Goal: Task Accomplishment & Management: Manage account settings

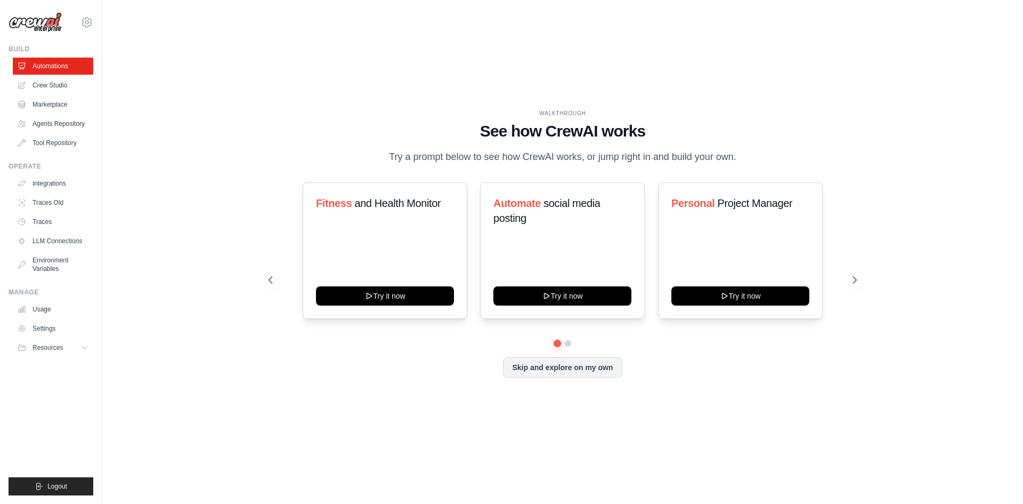
click at [310, 70] on div "WALKTHROUGH See how [PERSON_NAME] works Try a prompt below to see how [PERSON_N…" at bounding box center [562, 252] width 887 height 482
click at [222, 105] on div "WALKTHROUGH See how [PERSON_NAME] works Try a prompt below to see how [PERSON_N…" at bounding box center [562, 252] width 887 height 482
click at [83, 305] on link "Usage" at bounding box center [54, 309] width 80 height 17
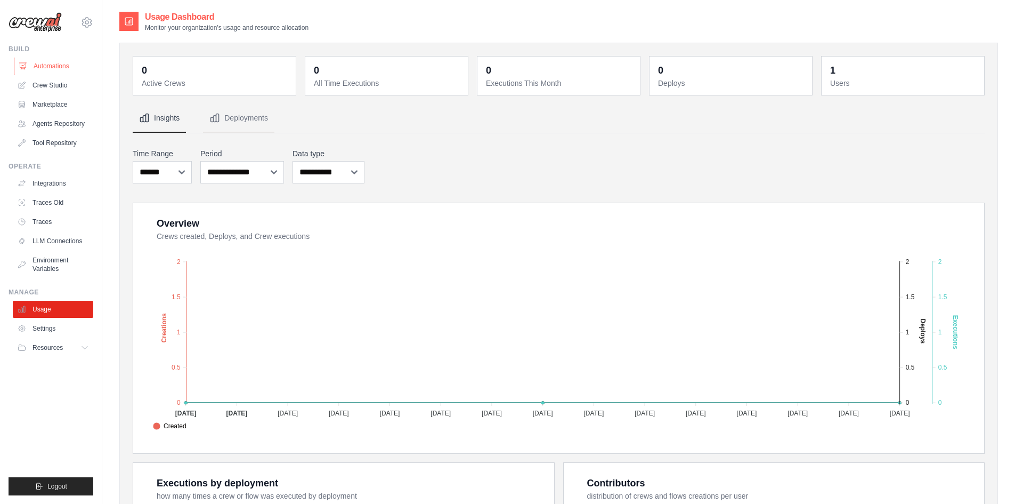
click at [73, 69] on link "Automations" at bounding box center [54, 66] width 80 height 17
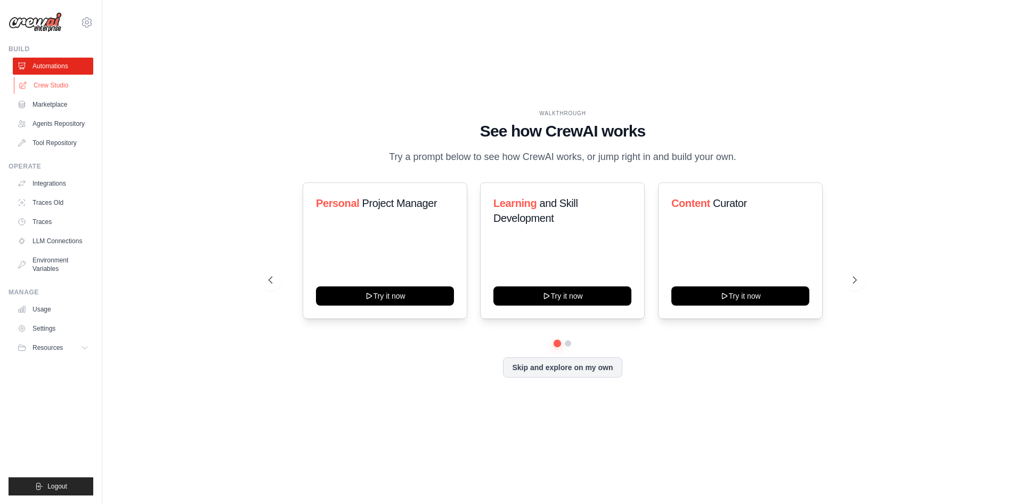
click at [72, 84] on link "Crew Studio" at bounding box center [54, 85] width 80 height 17
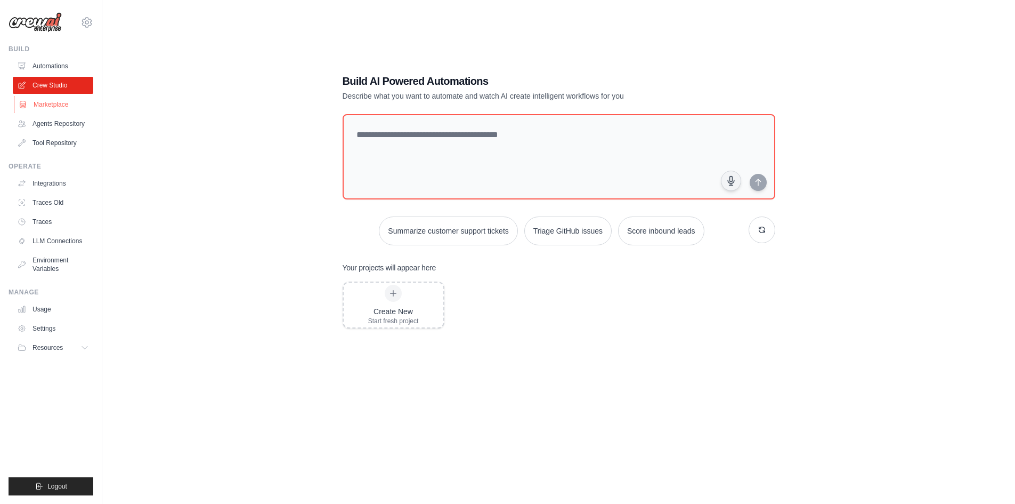
click at [78, 107] on link "Marketplace" at bounding box center [54, 104] width 80 height 17
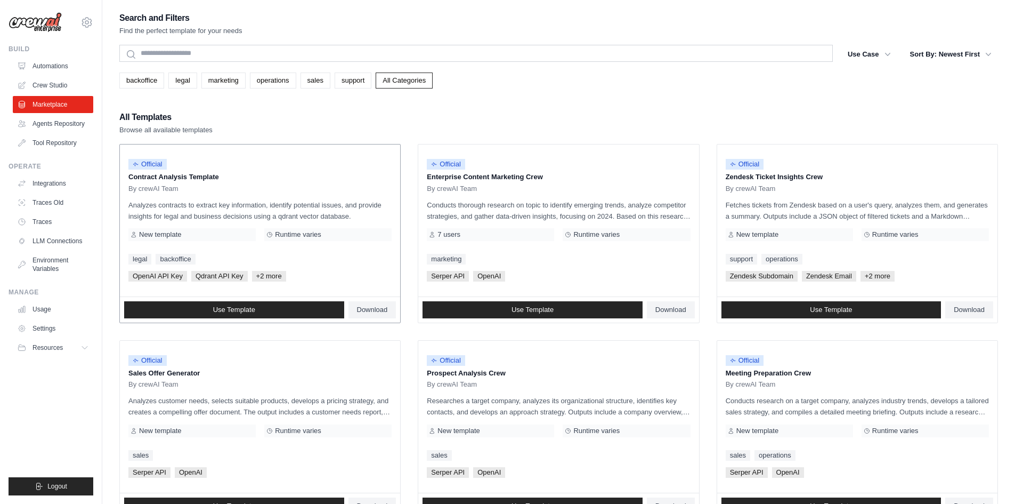
click at [254, 200] on p "Analyzes contracts to extract key information, identify potential issues, and p…" at bounding box center [259, 210] width 263 height 22
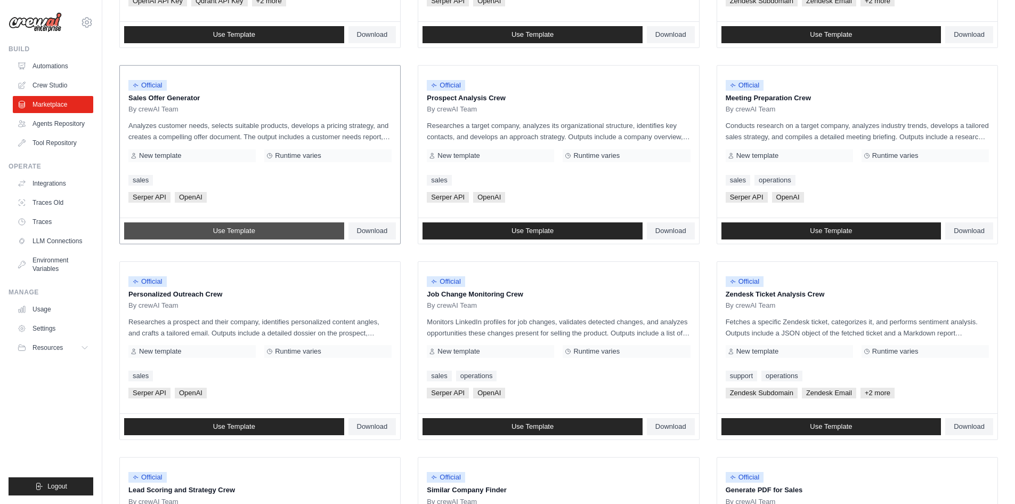
scroll to position [275, 0]
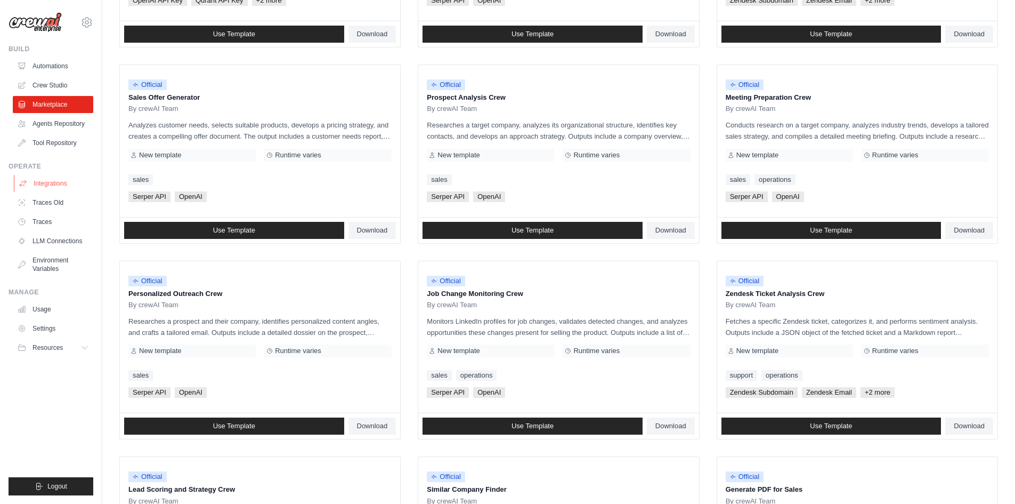
click at [72, 184] on link "Integrations" at bounding box center [54, 183] width 80 height 17
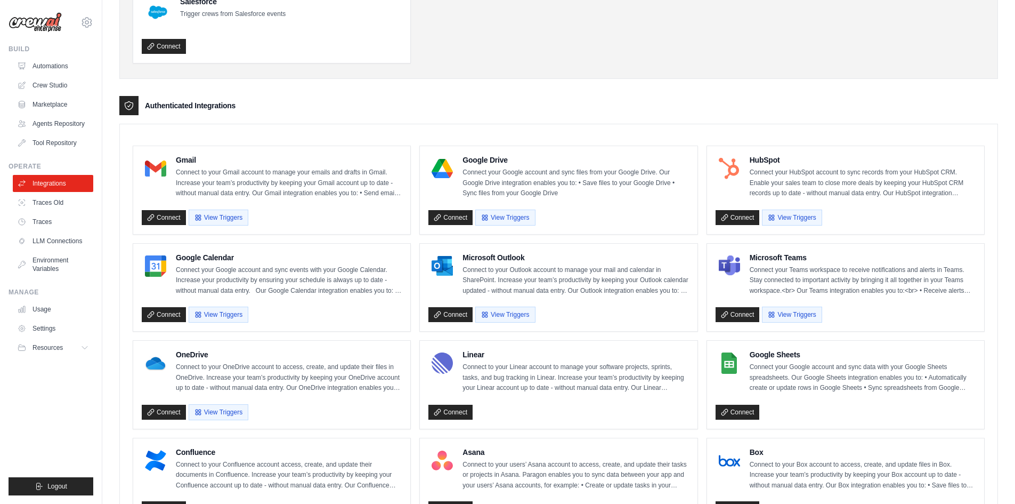
scroll to position [174, 0]
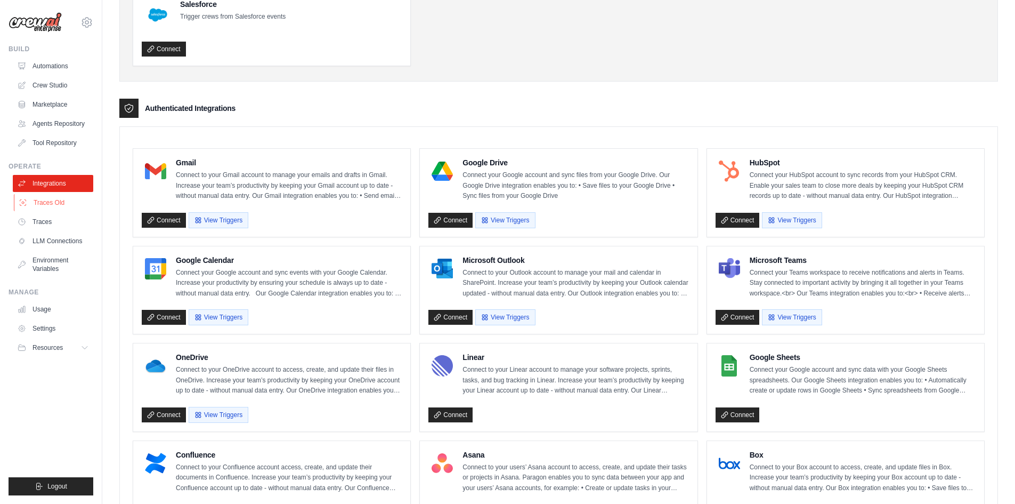
click at [53, 203] on link "Traces Old" at bounding box center [54, 202] width 80 height 17
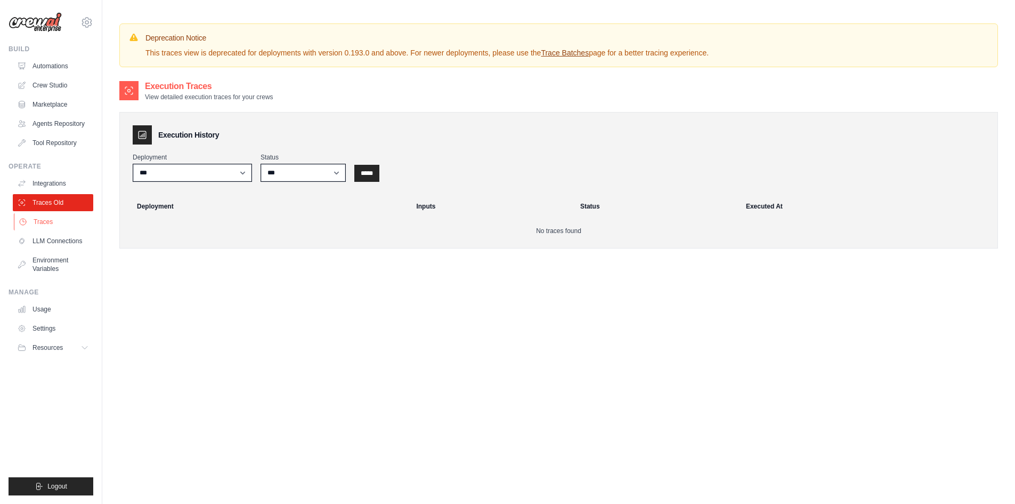
click at [52, 222] on link "Traces" at bounding box center [54, 221] width 80 height 17
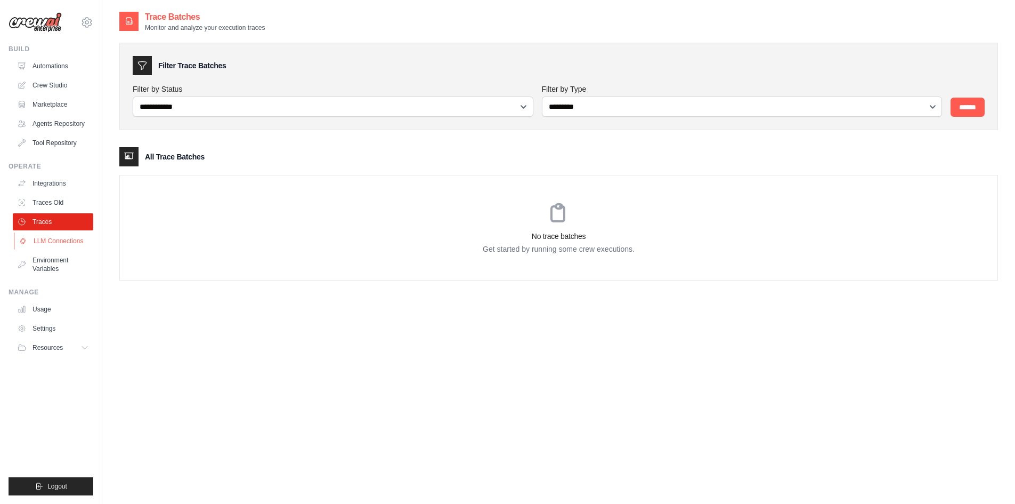
click at [62, 244] on link "LLM Connections" at bounding box center [54, 240] width 80 height 17
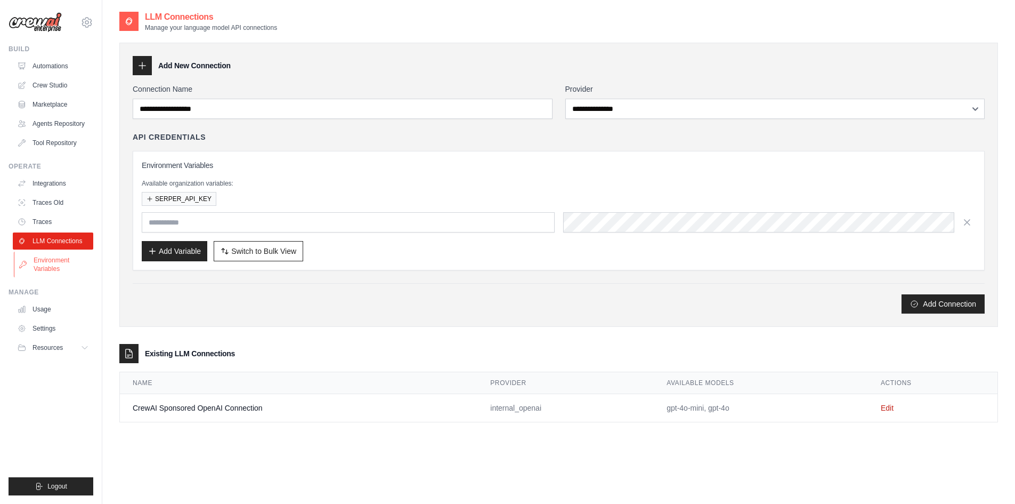
click at [53, 276] on link "Environment Variables" at bounding box center [54, 264] width 80 height 26
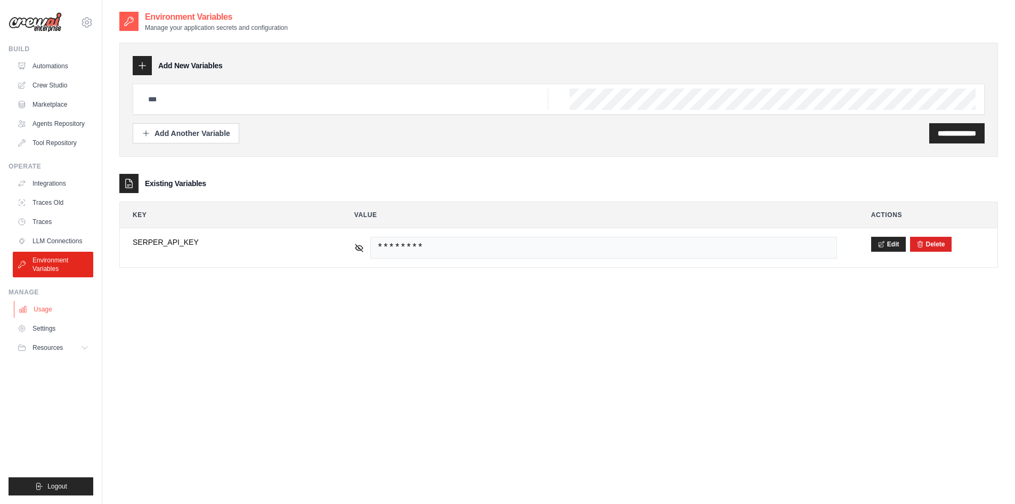
click at [51, 317] on link "Usage" at bounding box center [54, 309] width 80 height 17
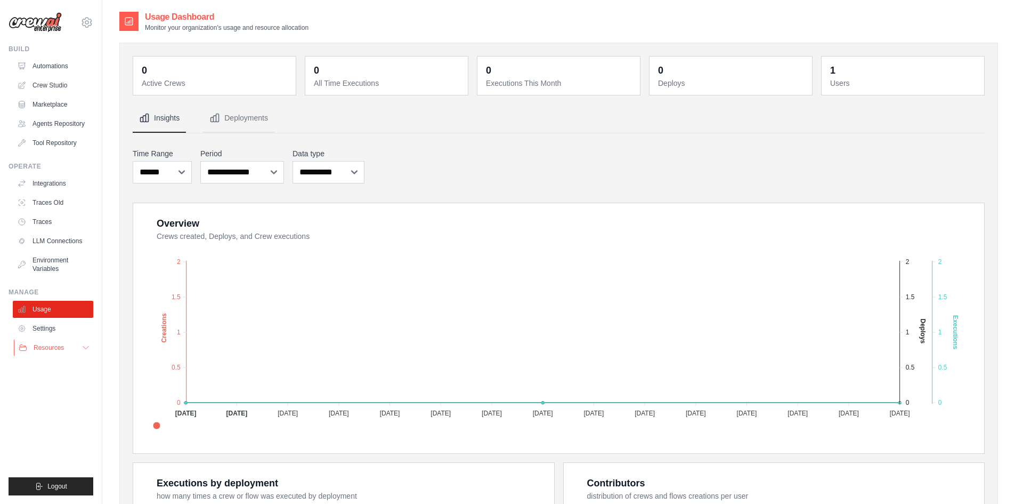
click at [75, 341] on button "Resources" at bounding box center [54, 347] width 80 height 17
click at [81, 25] on icon at bounding box center [86, 22] width 13 height 13
click at [109, 67] on span "Settings" at bounding box center [132, 66] width 84 height 11
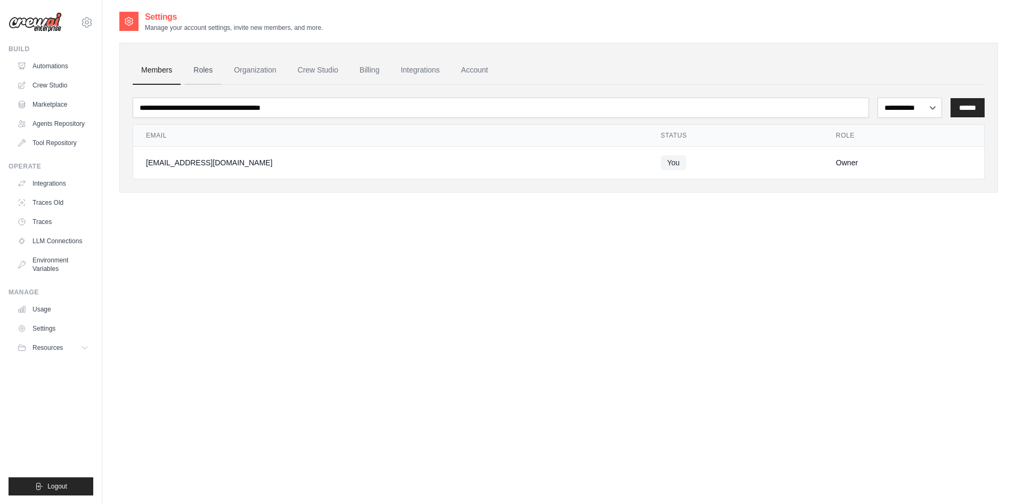
click at [212, 70] on link "Roles" at bounding box center [203, 70] width 36 height 29
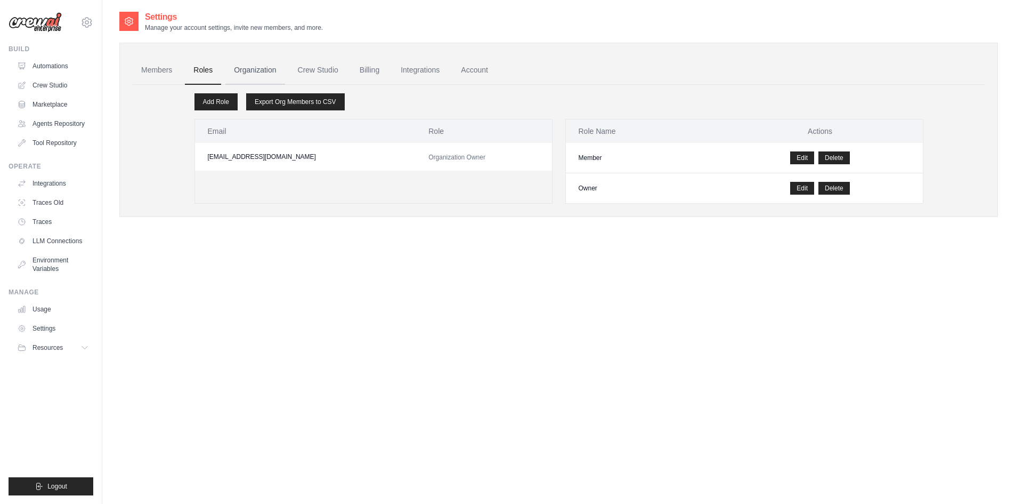
click at [251, 69] on link "Organization" at bounding box center [254, 70] width 59 height 29
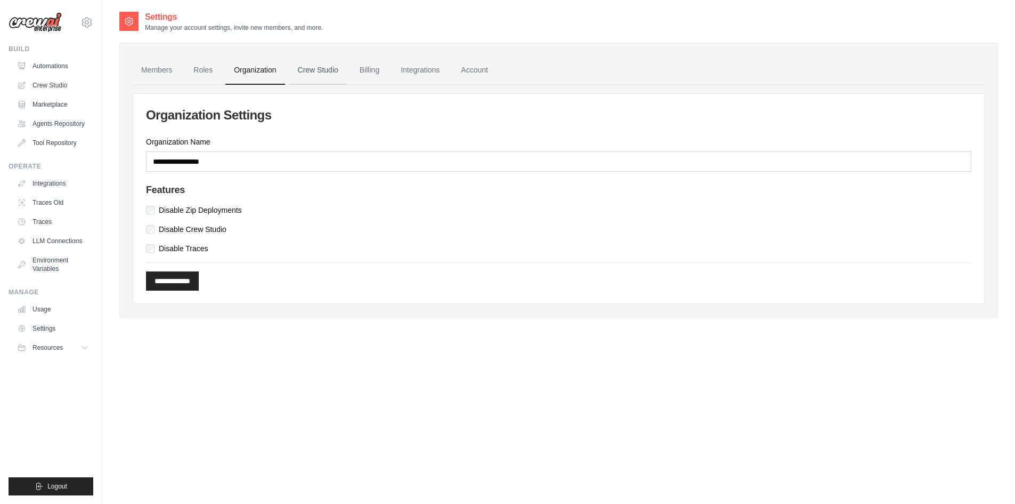
click at [311, 72] on link "Crew Studio" at bounding box center [318, 70] width 58 height 29
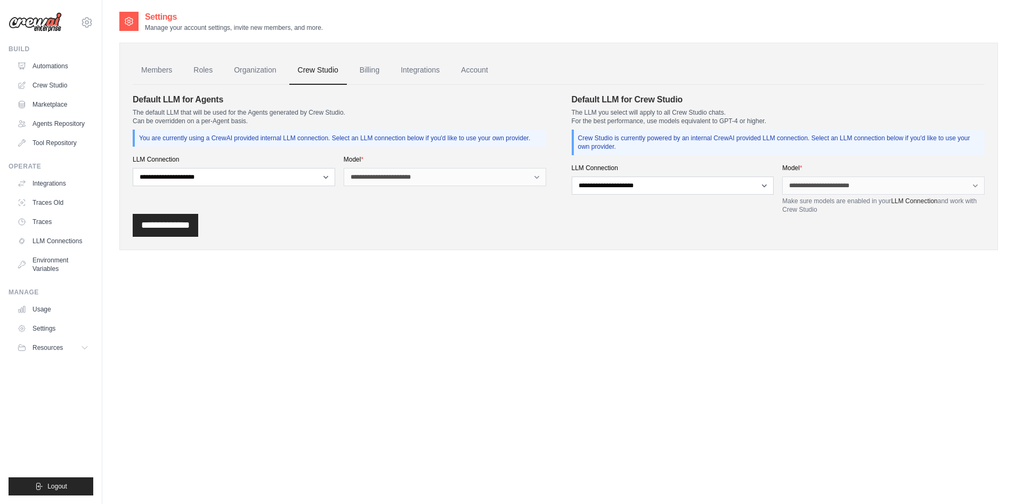
click at [370, 71] on link "Billing" at bounding box center [369, 70] width 37 height 29
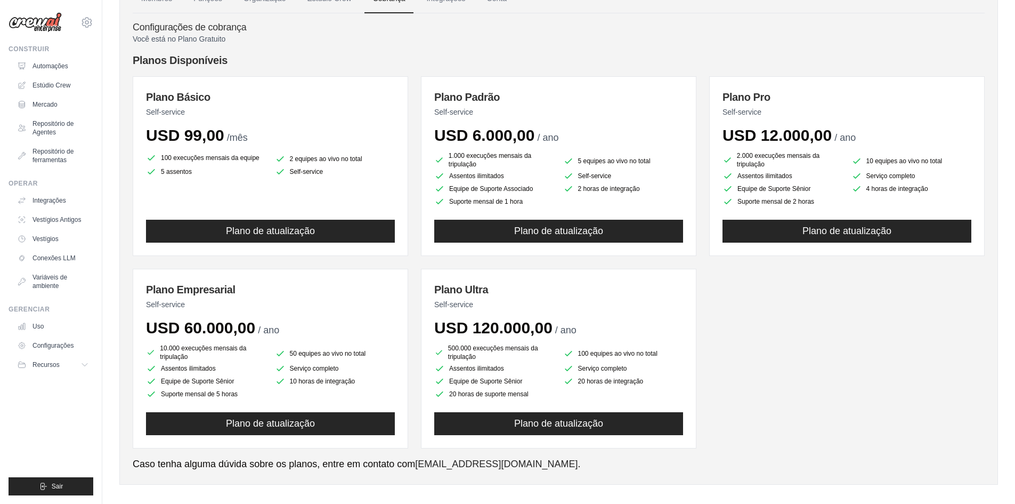
scroll to position [80, 0]
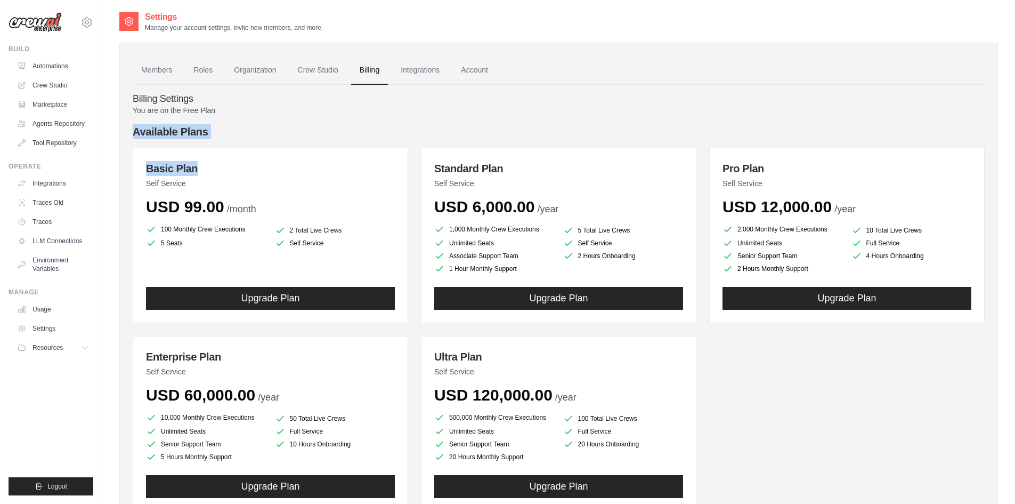
drag, startPoint x: 134, startPoint y: 129, endPoint x: 262, endPoint y: 153, distance: 130.1
click at [262, 153] on div "Available Plans Basic Plan Self Service USD 99.00 /month 100 Monthly Crew Execu…" at bounding box center [559, 317] width 852 height 387
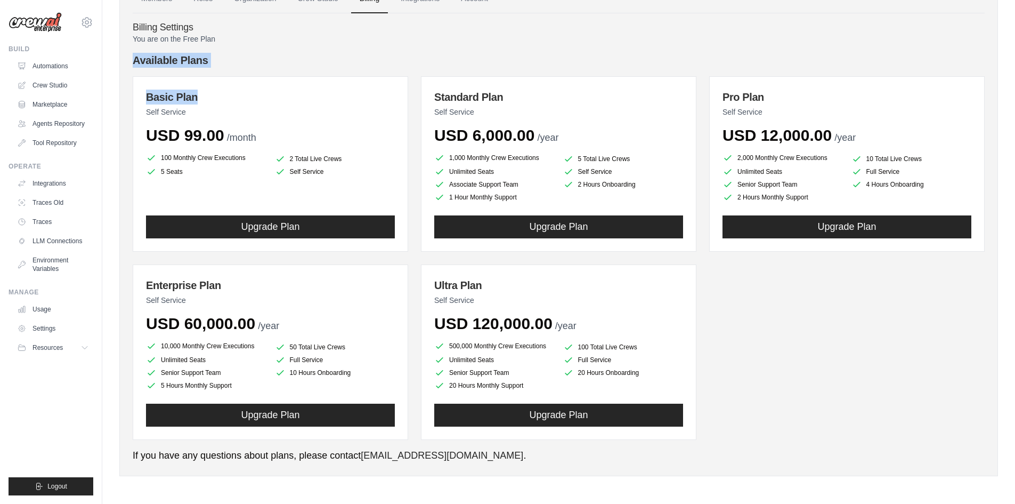
click at [735, 402] on div "Basic Plan Self Service USD 99.00 /month 100 Monthly Crew Executions 2 Total Li…" at bounding box center [559, 257] width 852 height 363
copy div "Available Plans Basic Plan Self Service USD 99.00 /month 100 Monthly Crew Execu…"
